Goal: Find specific page/section: Find specific page/section

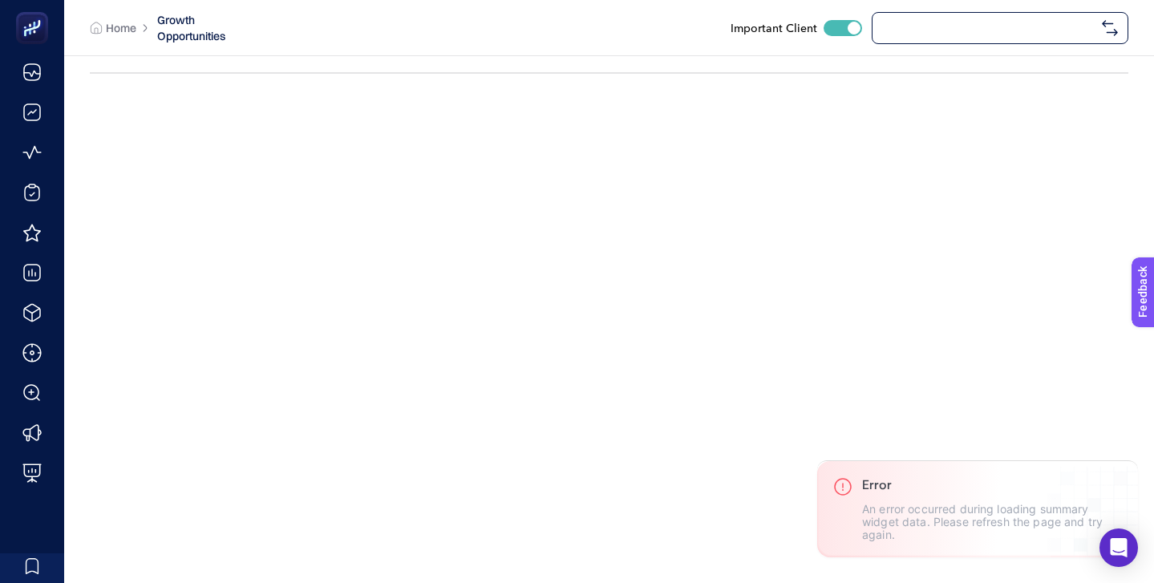
checkbox input "true"
click at [902, 25] on span "[DOMAIN_NAME]" at bounding box center [988, 28] width 213 height 13
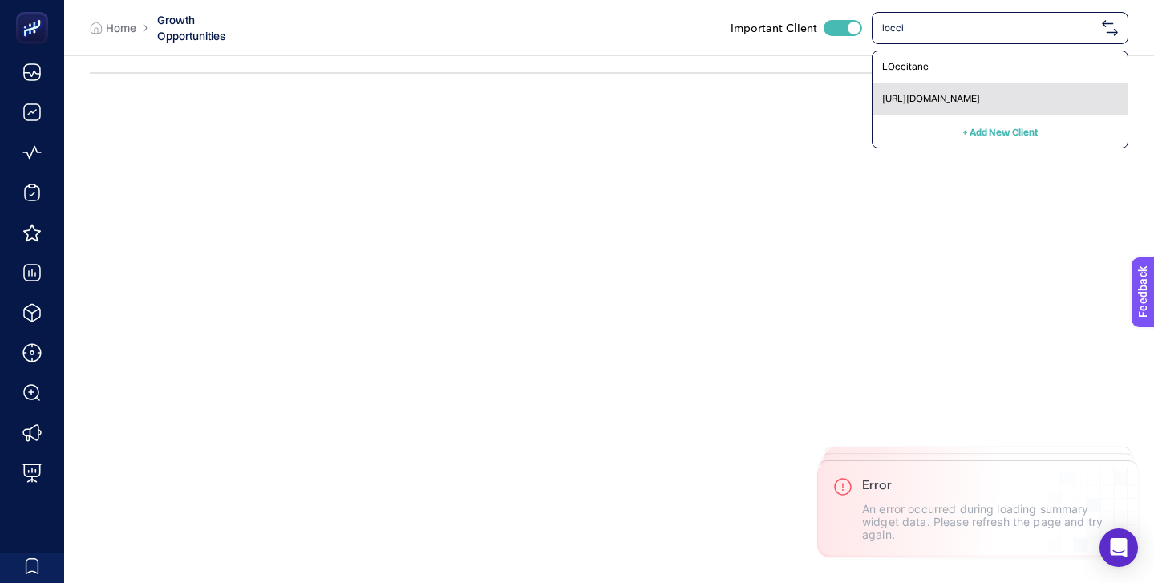
type input "locci"
click at [919, 103] on span "[URL][DOMAIN_NAME]" at bounding box center [931, 98] width 98 height 13
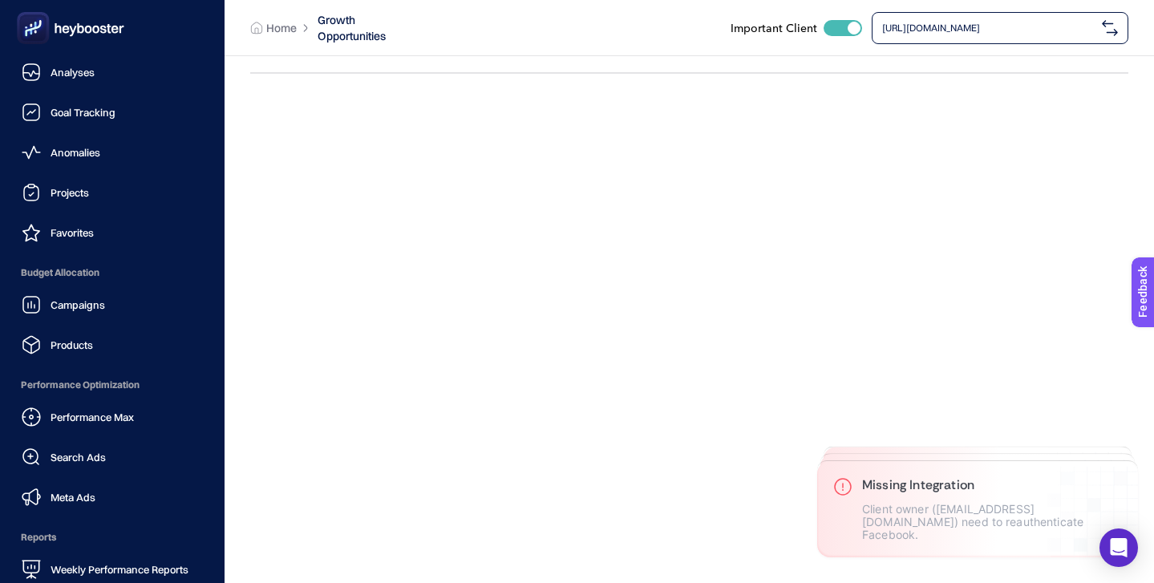
scroll to position [156, 0]
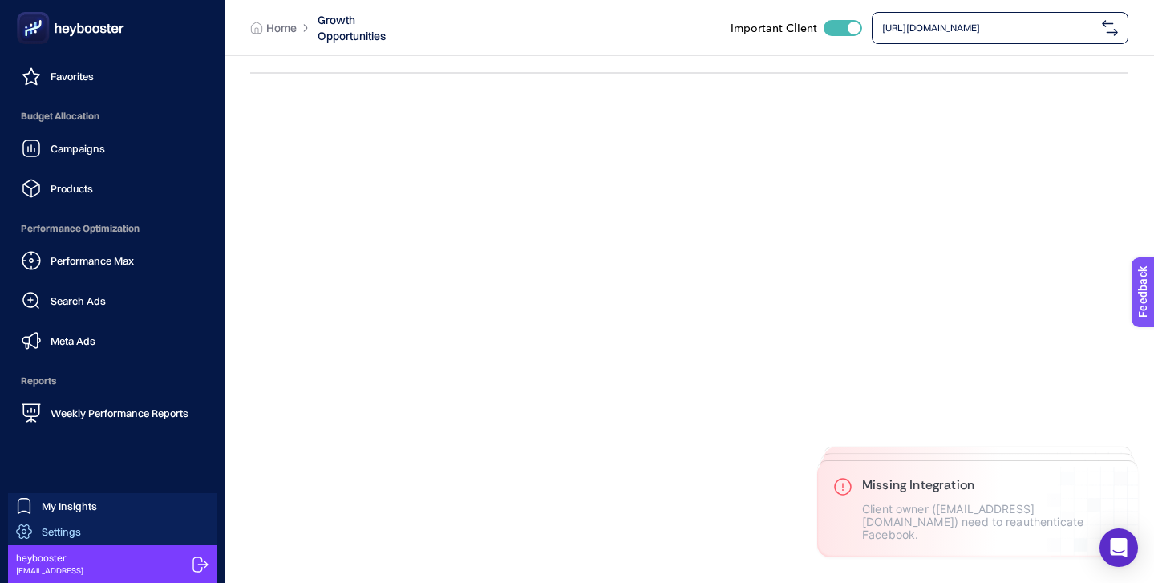
click at [94, 535] on link "Settings" at bounding box center [112, 532] width 209 height 26
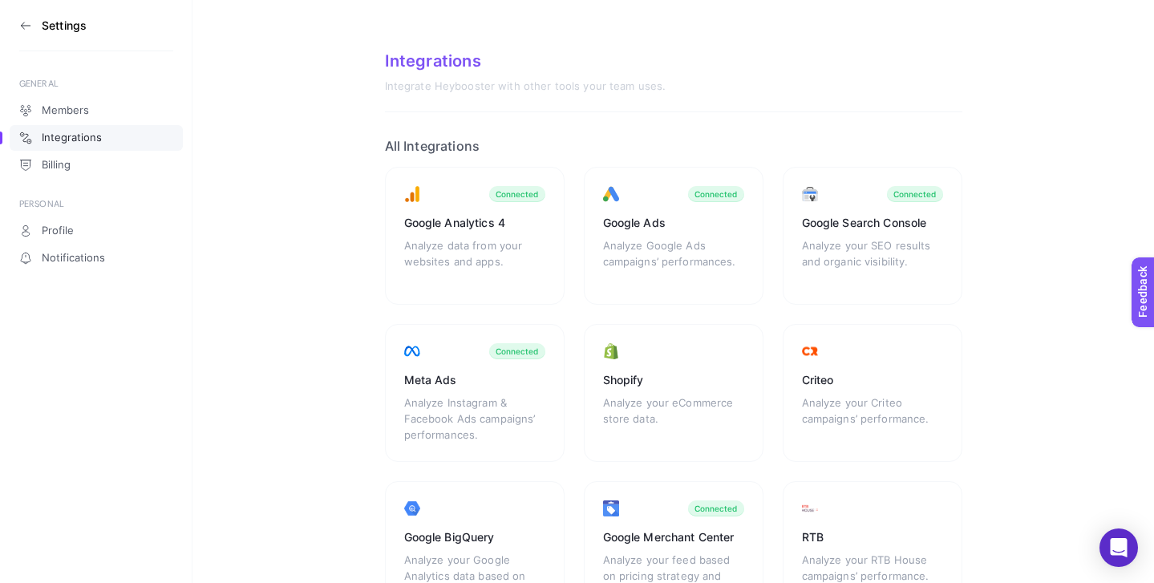
click at [28, 26] on icon at bounding box center [25, 26] width 9 height 0
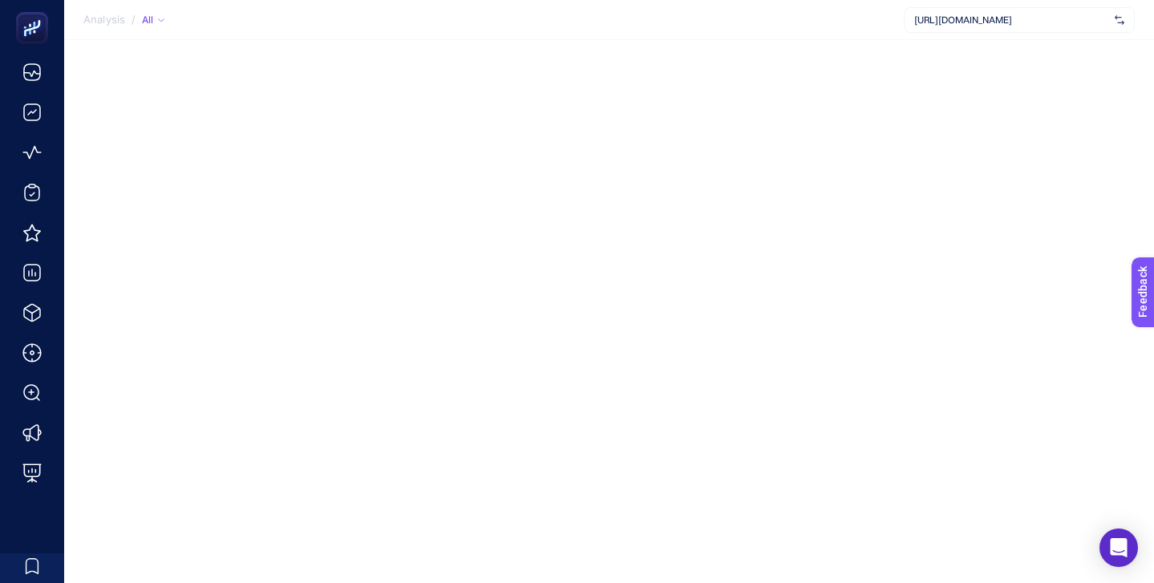
click at [1019, 16] on span "[URL][DOMAIN_NAME]" at bounding box center [1011, 20] width 194 height 13
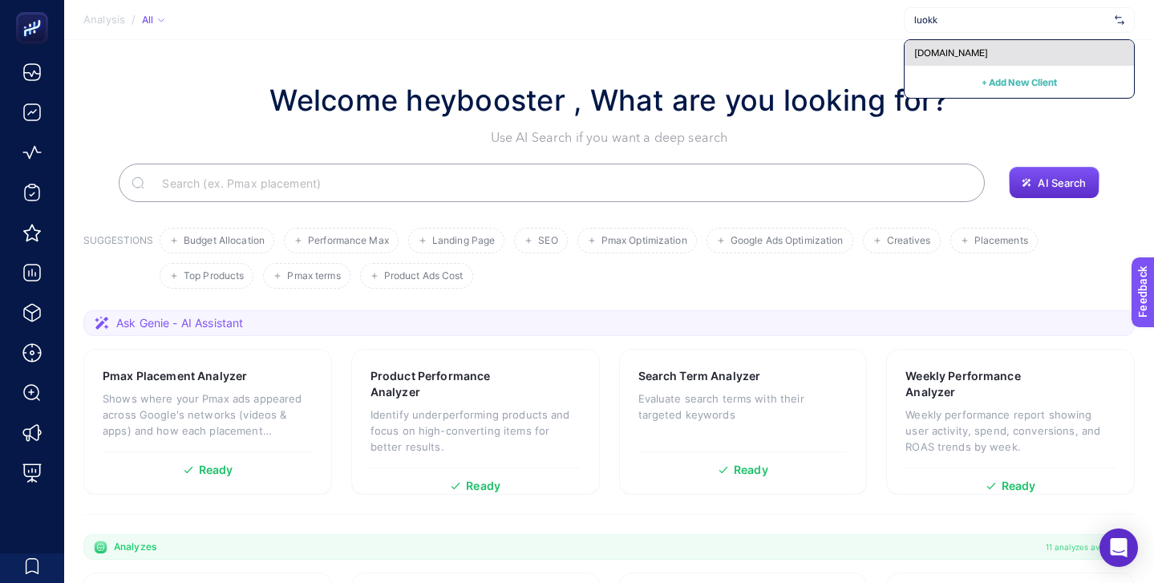
type input "luokk"
click at [1006, 52] on div "[DOMAIN_NAME]" at bounding box center [1019, 53] width 229 height 26
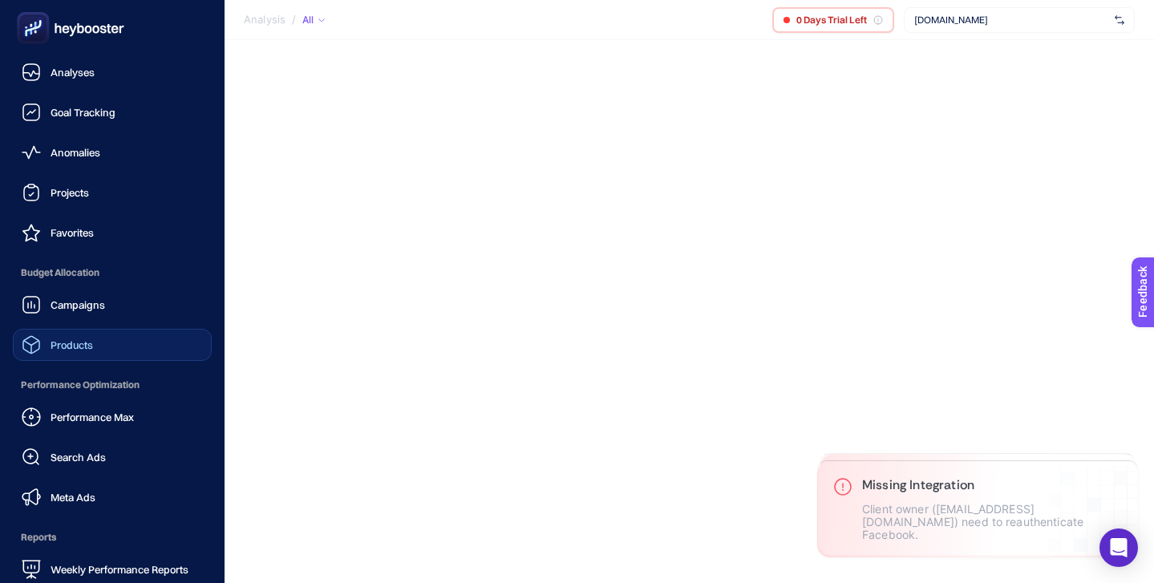
scroll to position [156, 0]
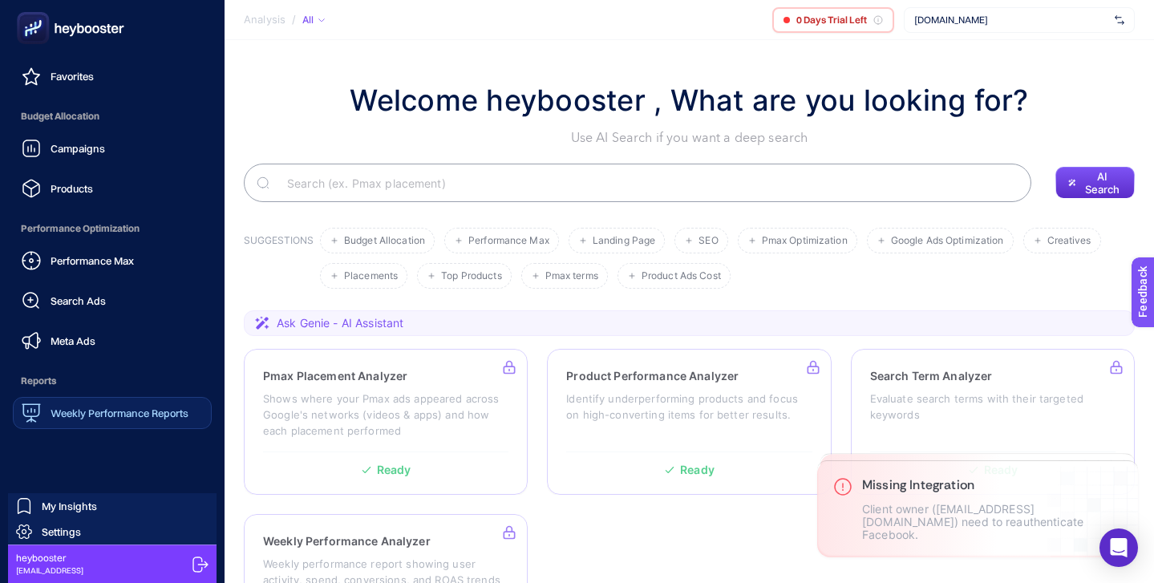
click at [128, 422] on div "Weekly Performance Reports" at bounding box center [105, 412] width 167 height 19
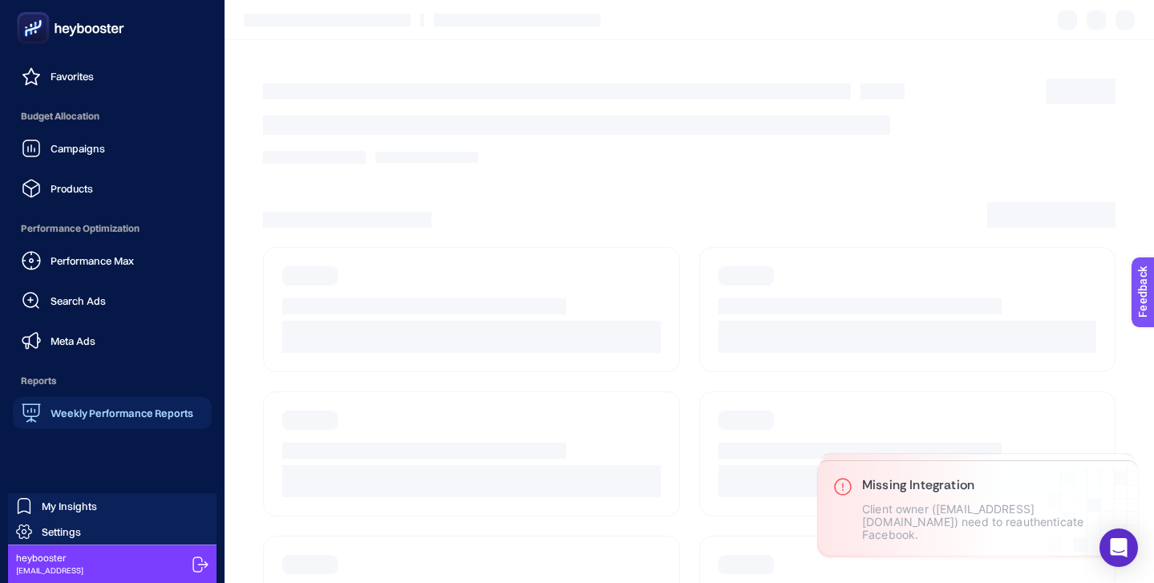
scroll to position [60, 0]
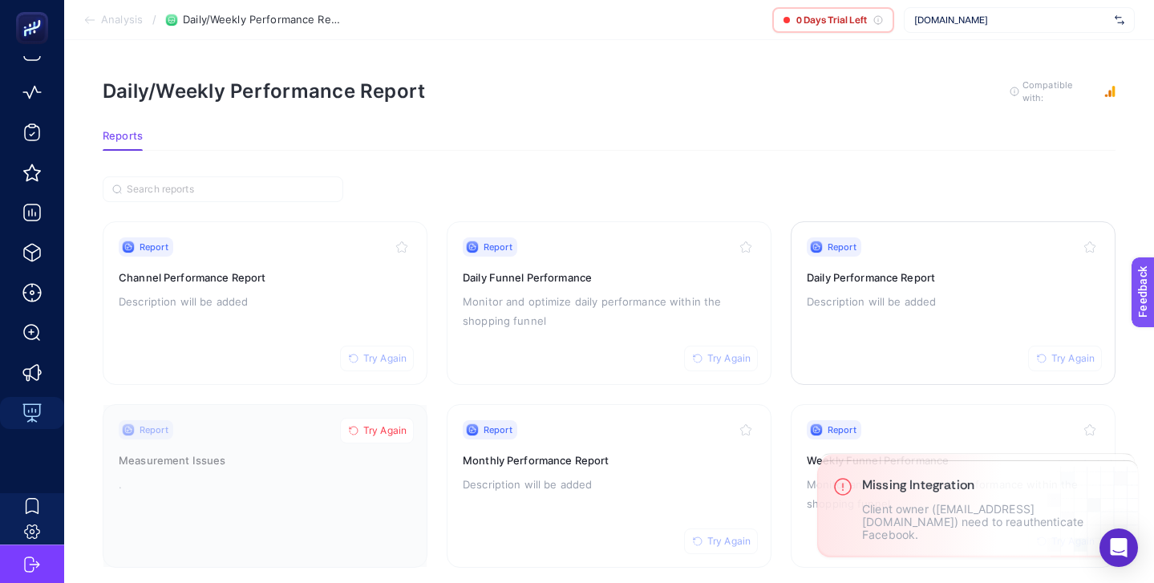
click at [971, 257] on div "Report Try Again Daily Performance Report Description will be added" at bounding box center [953, 303] width 293 height 132
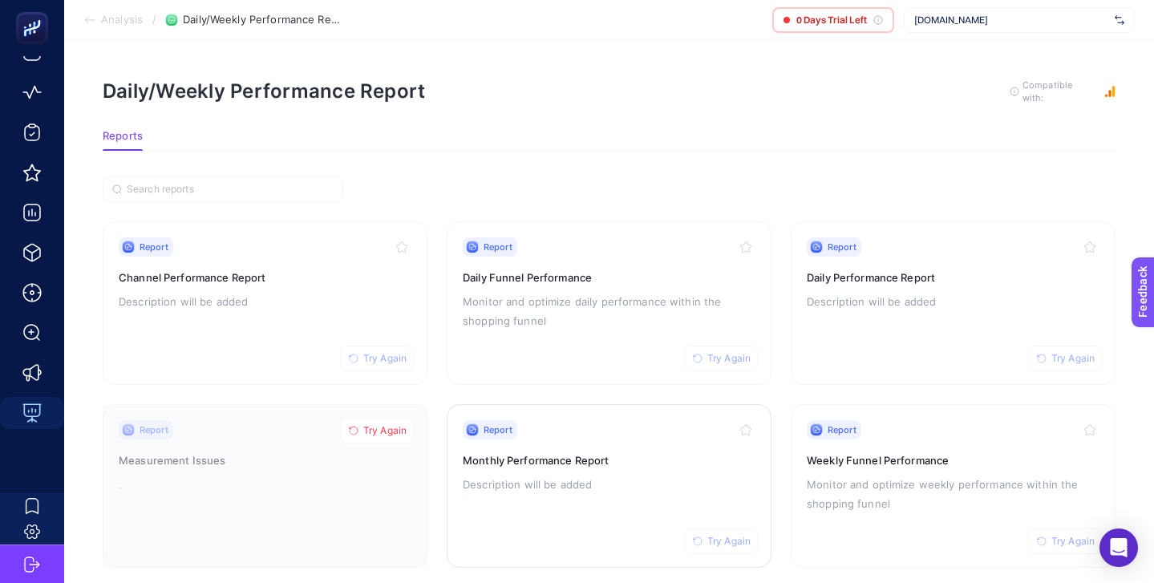
click at [622, 441] on div "Report Try Again Monthly Performance Report Description will be added" at bounding box center [609, 486] width 293 height 132
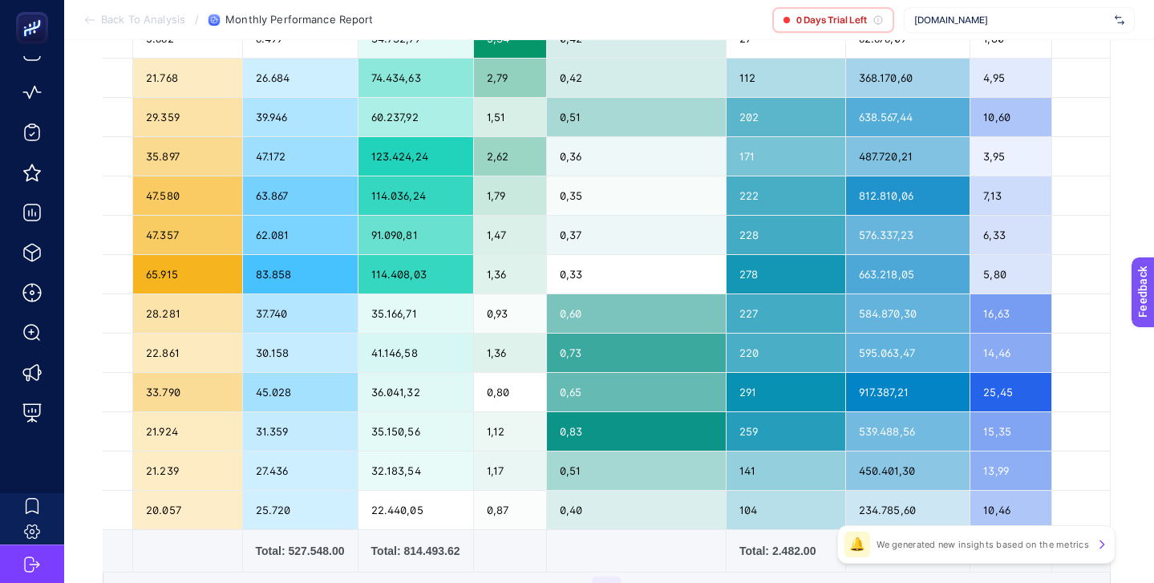
scroll to position [212, 0]
